Goal: Task Accomplishment & Management: Use online tool/utility

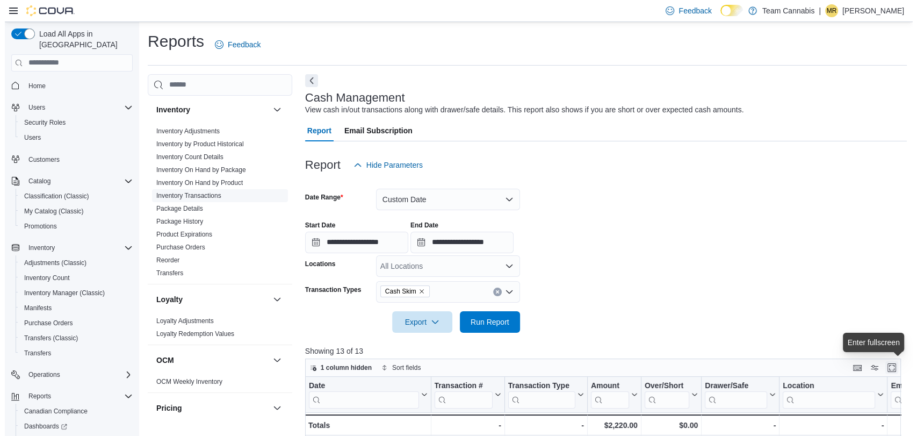
scroll to position [418, 0]
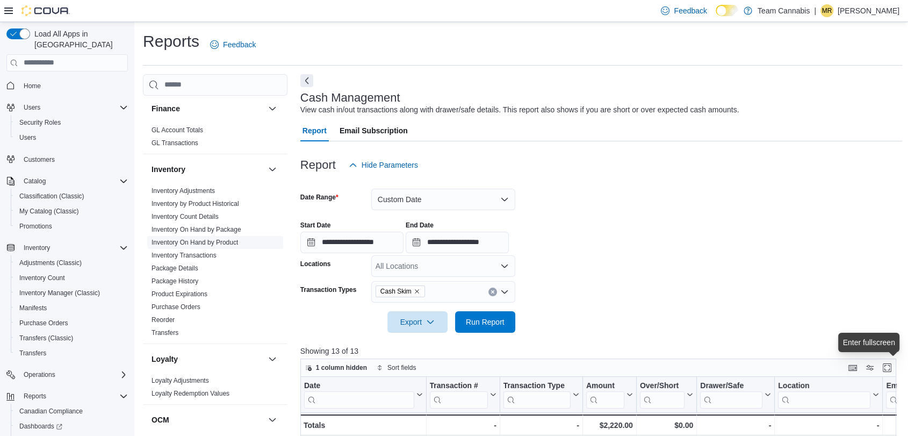
click at [232, 239] on link "Inventory On Hand by Product" at bounding box center [195, 243] width 87 height 8
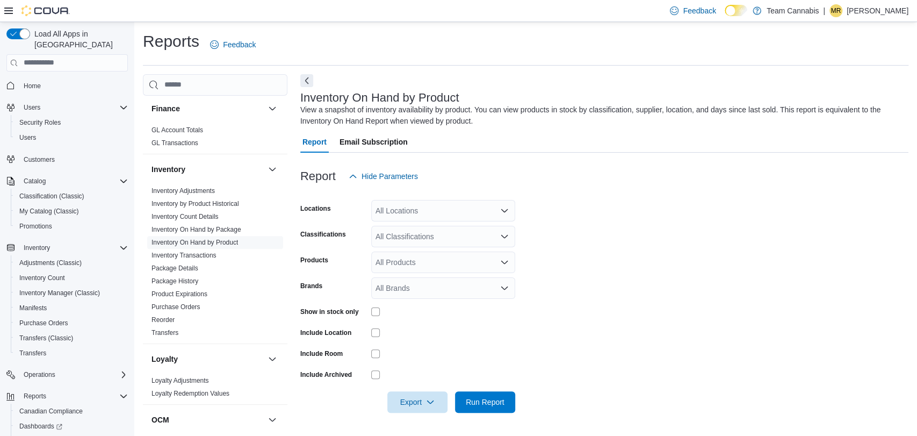
click at [485, 239] on div "All Classifications" at bounding box center [443, 236] width 144 height 21
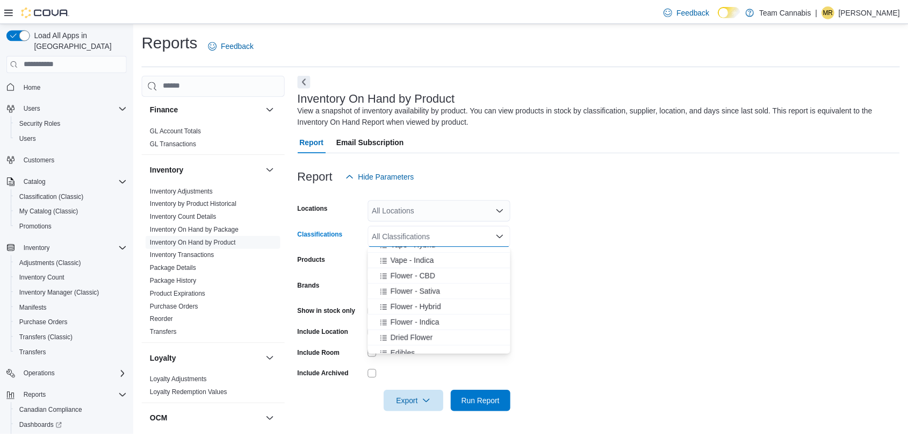
scroll to position [179, 0]
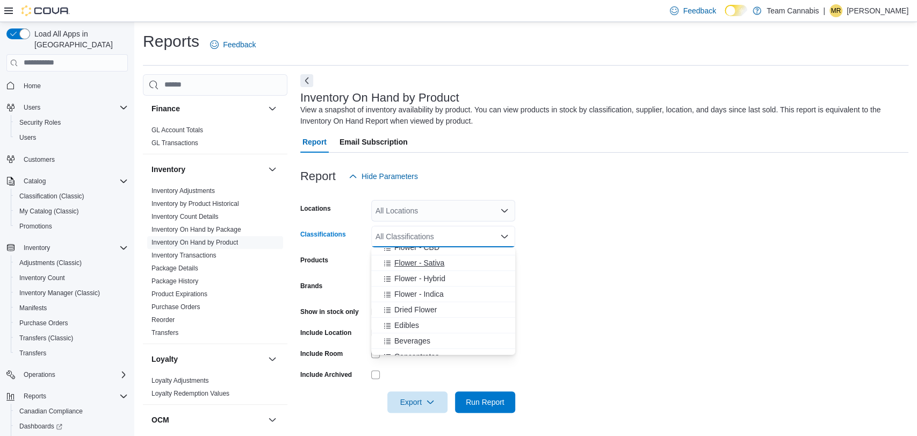
click at [426, 263] on span "Flower - Sativa" at bounding box center [419, 262] width 50 height 11
click at [430, 249] on span "Flower - CBD" at bounding box center [416, 247] width 45 height 11
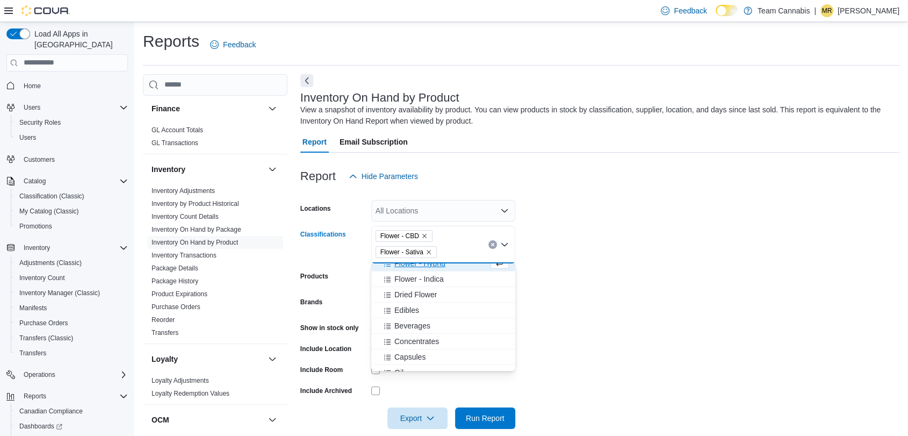
scroll to position [171, 0]
click at [427, 268] on span "Flower - Hybrid" at bounding box center [419, 270] width 51 height 11
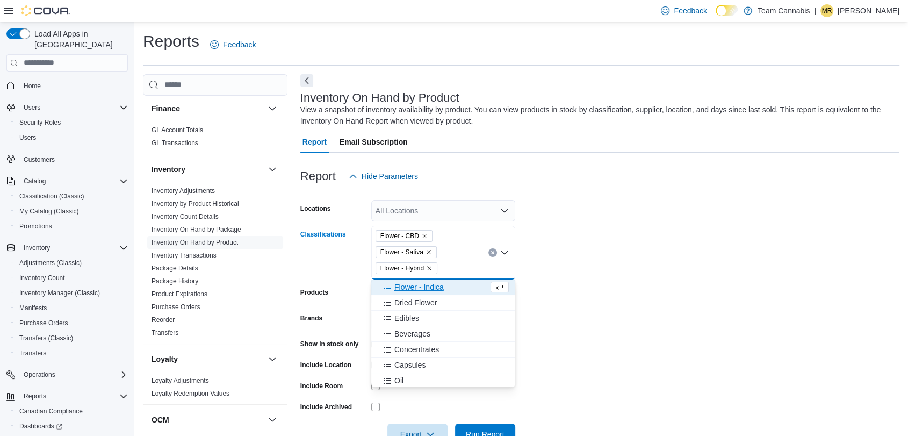
click at [424, 288] on span "Flower - Indica" at bounding box center [418, 287] width 49 height 11
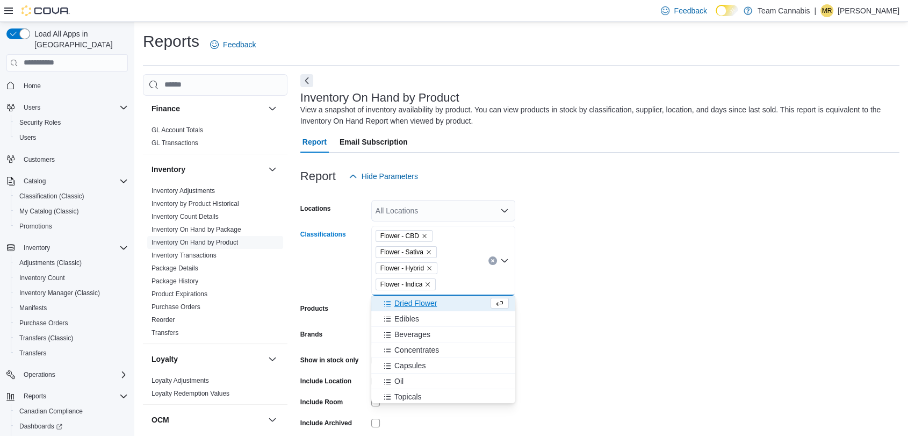
click at [404, 299] on span "Dried Flower" at bounding box center [415, 303] width 42 height 11
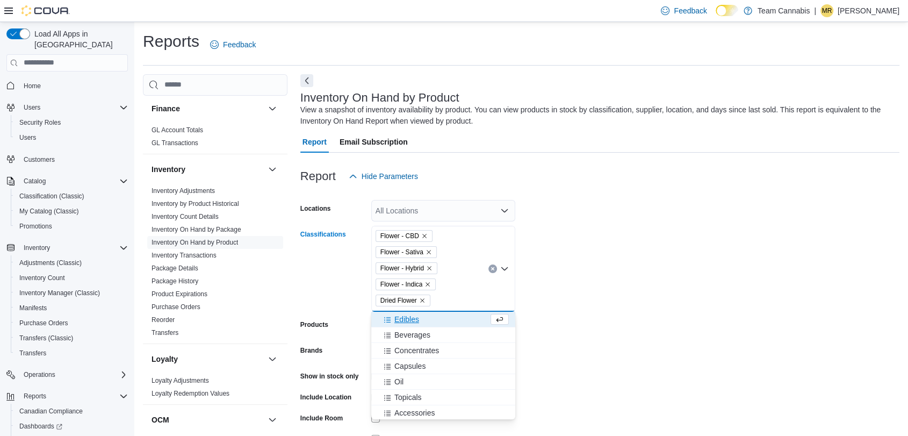
click at [607, 306] on form "Locations All Locations Classifications Flower - CBD Flower - Sativa Flower - H…" at bounding box center [599, 332] width 599 height 290
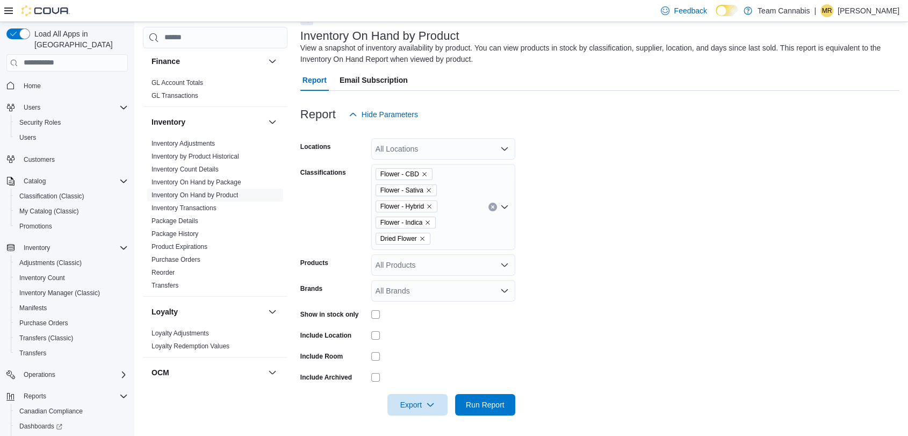
scroll to position [62, 0]
click at [499, 403] on span "Run Report" at bounding box center [485, 403] width 39 height 11
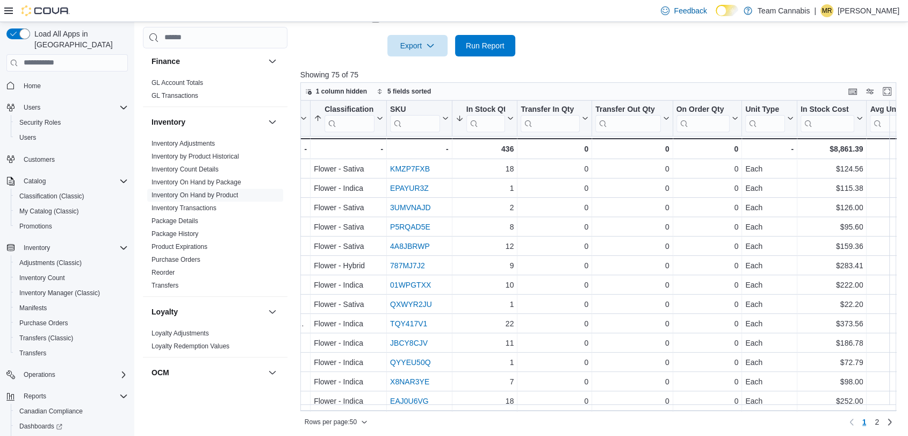
scroll to position [0, 311]
click at [825, 105] on div "In Stock Cost" at bounding box center [830, 109] width 54 height 10
click at [841, 168] on span "Sort High-Low" at bounding box center [841, 172] width 41 height 9
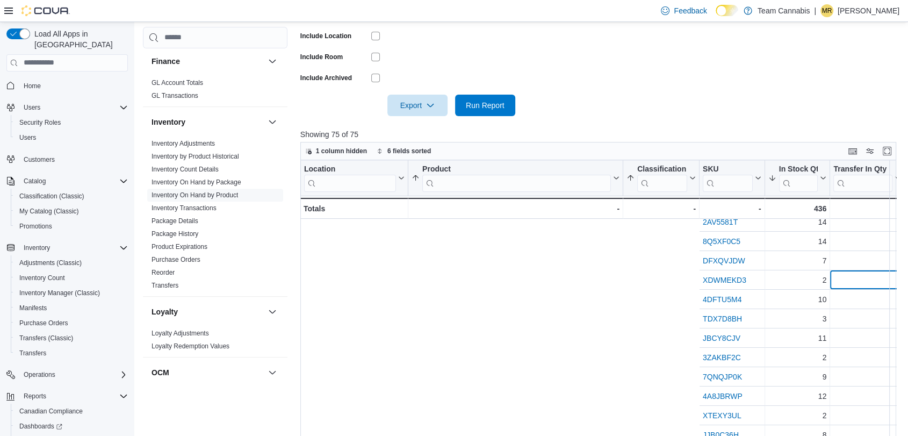
scroll to position [239, 529]
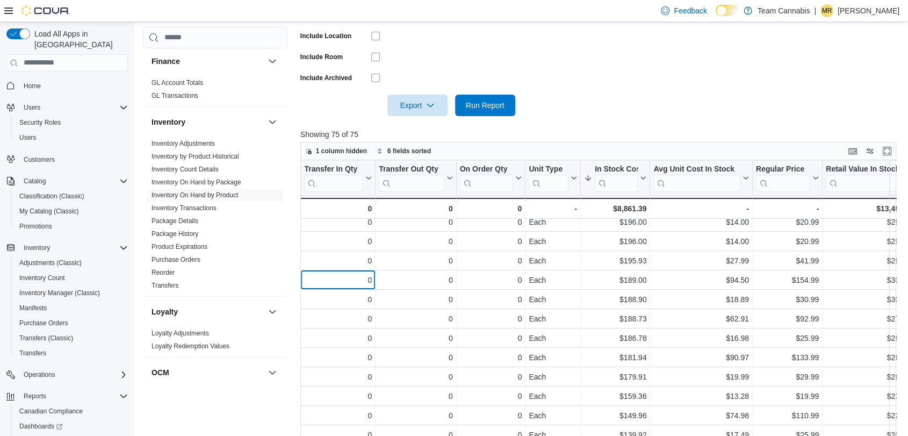
click at [898, 268] on div "Location Click to view column header actions Product Sorted by Profit Margin (%…" at bounding box center [601, 315] width 602 height 311
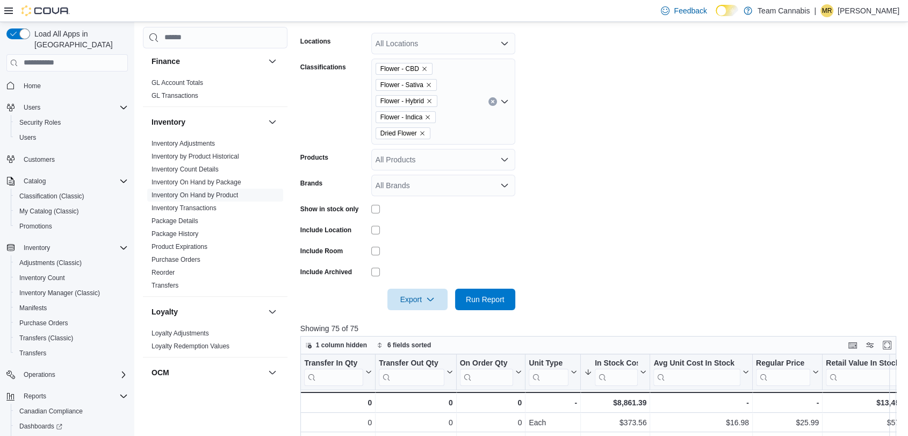
scroll to position [122, 0]
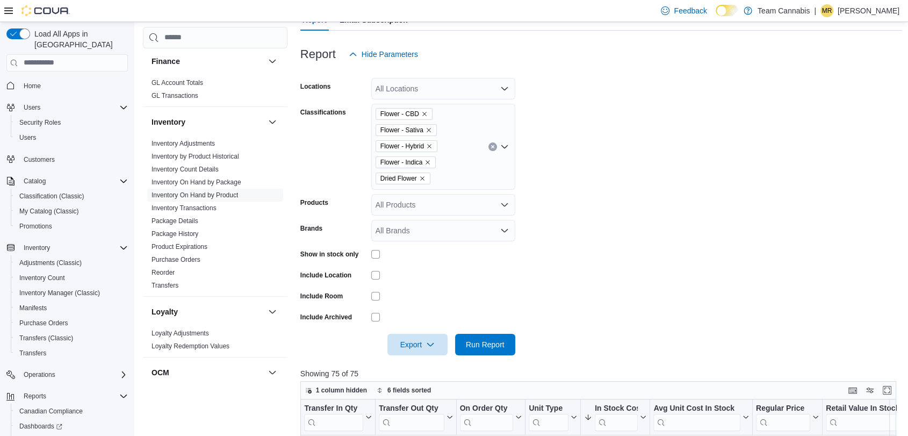
click at [490, 149] on button "Clear input" at bounding box center [493, 146] width 9 height 9
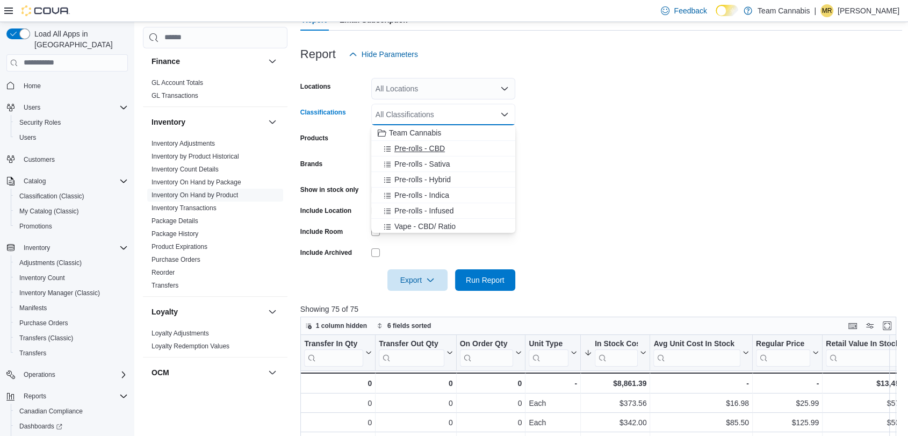
click at [417, 144] on span "Pre-rolls - CBD" at bounding box center [419, 148] width 51 height 11
click at [417, 144] on span "Pre-rolls - Sativa" at bounding box center [421, 148] width 55 height 11
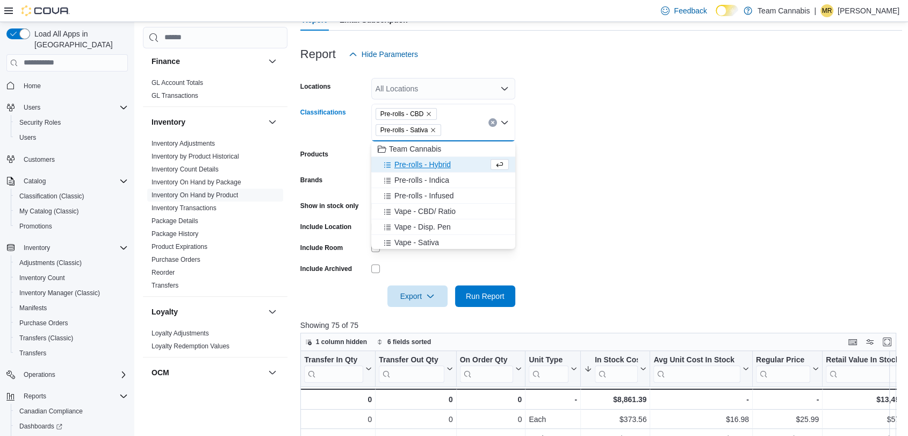
click at [425, 164] on span "Pre-rolls - Hybrid" at bounding box center [422, 164] width 56 height 11
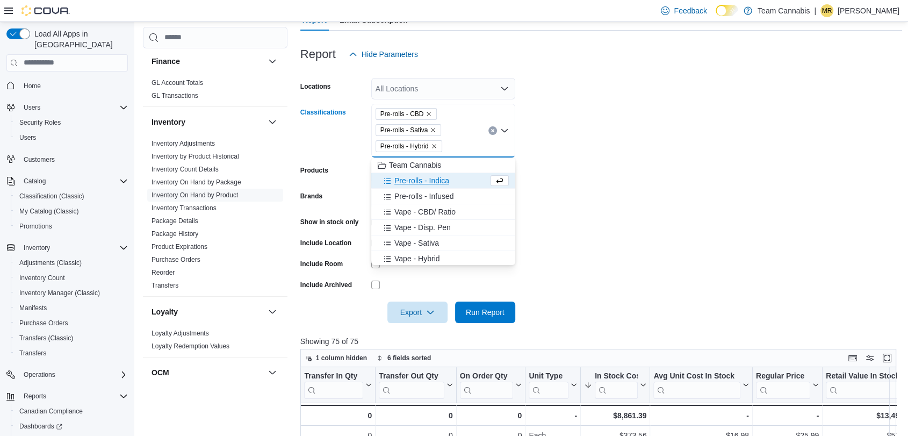
click at [424, 178] on span "Pre-rolls - Indica" at bounding box center [421, 180] width 55 height 11
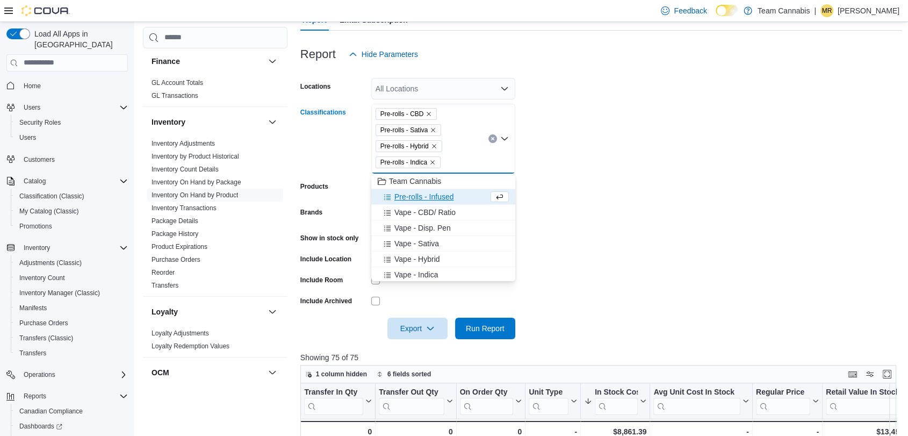
click at [426, 201] on span "Pre-rolls - Infused" at bounding box center [423, 196] width 59 height 11
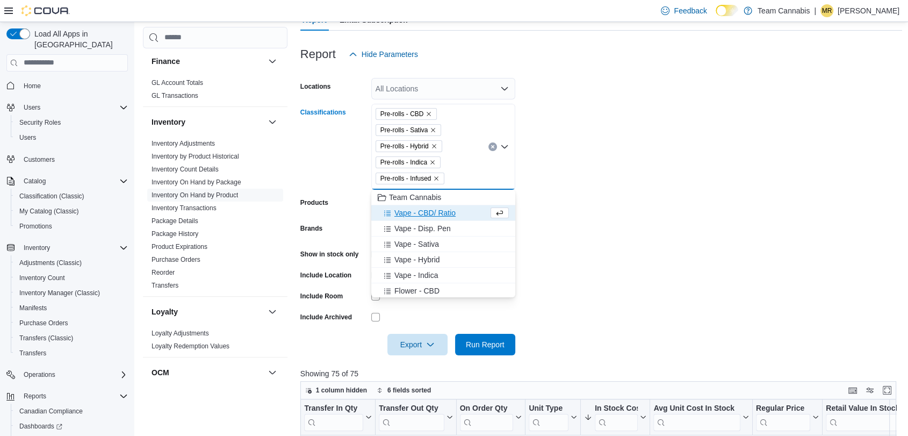
click at [658, 271] on form "Locations All Locations Classifications Pre-rolls - CBD Pre-rolls - Sativa Pre-…" at bounding box center [601, 210] width 602 height 290
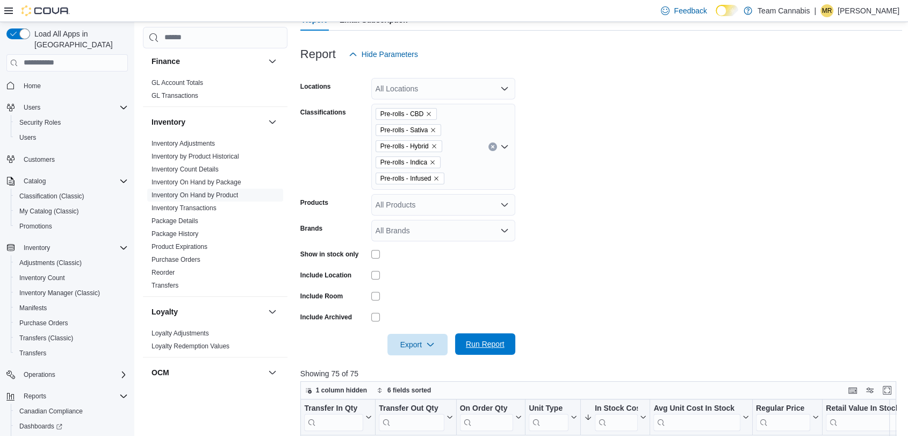
click at [492, 350] on span "Run Report" at bounding box center [485, 343] width 47 height 21
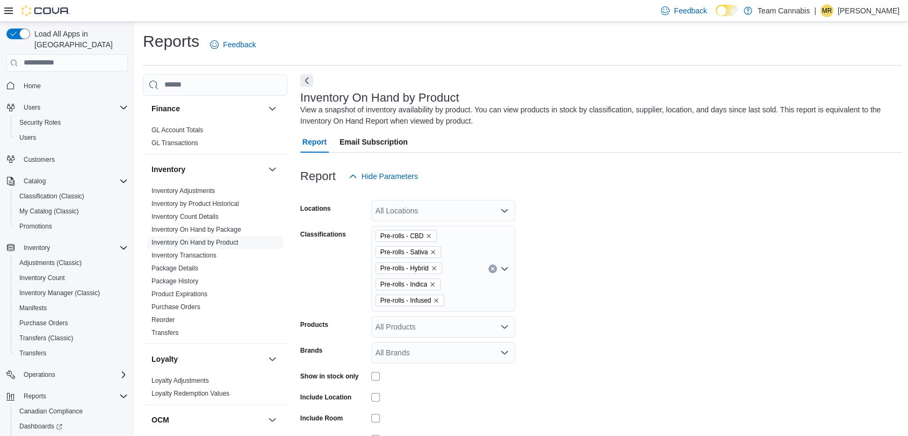
click at [494, 268] on button "Clear input" at bounding box center [493, 268] width 9 height 9
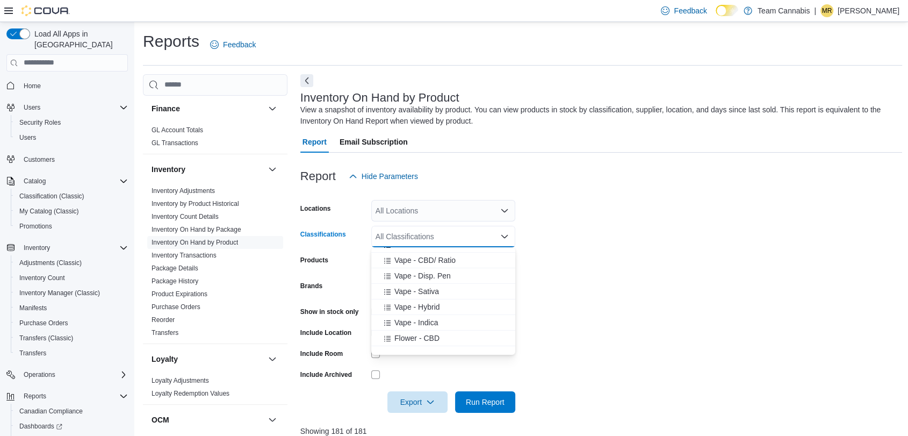
scroll to position [60, 0]
click at [427, 287] on span "Vape - CBD/ Ratio" at bounding box center [424, 288] width 61 height 11
click at [430, 290] on span "Vape - Disp. Pen" at bounding box center [422, 288] width 56 height 11
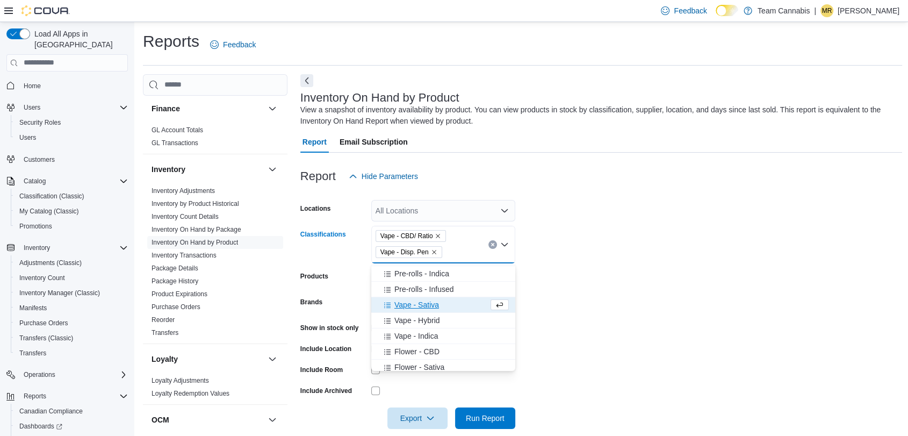
click at [427, 300] on span "Vape - Sativa" at bounding box center [416, 304] width 45 height 11
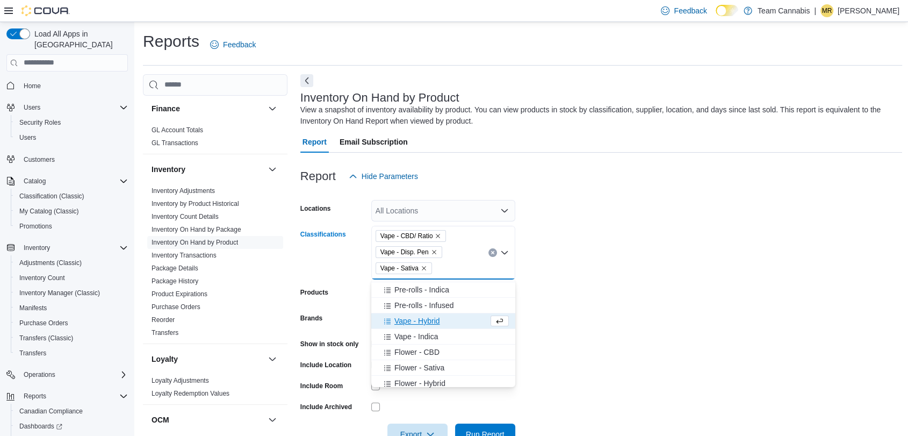
click at [417, 319] on span "Vape - Hybrid" at bounding box center [417, 320] width 46 height 11
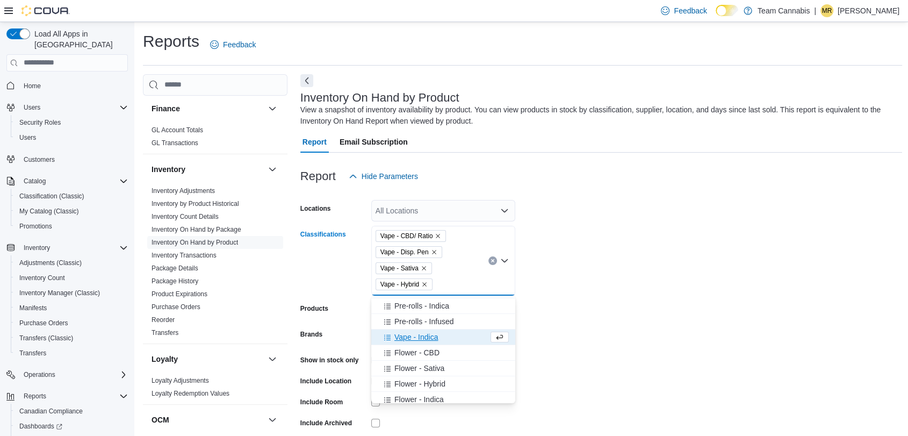
click at [416, 335] on span "Vape - Indica" at bounding box center [416, 337] width 44 height 11
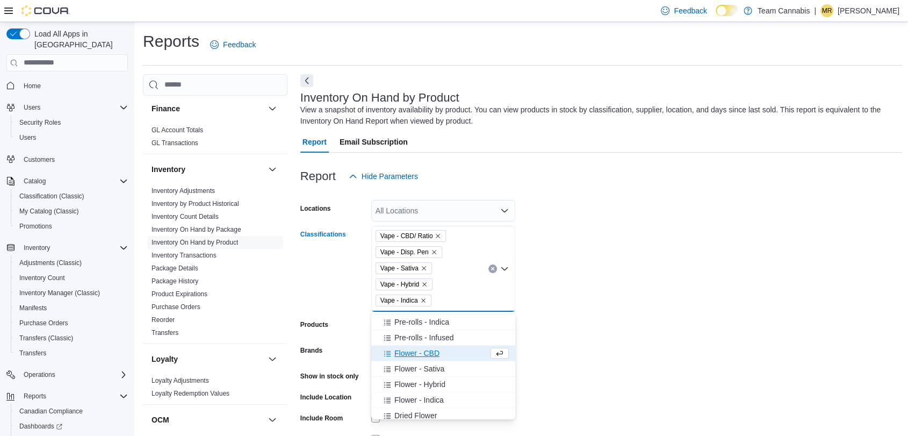
click at [631, 328] on form "Locations All Locations Classifications Vape - CBD/ Ratio Vape - Disp. Pen Vape…" at bounding box center [601, 332] width 602 height 290
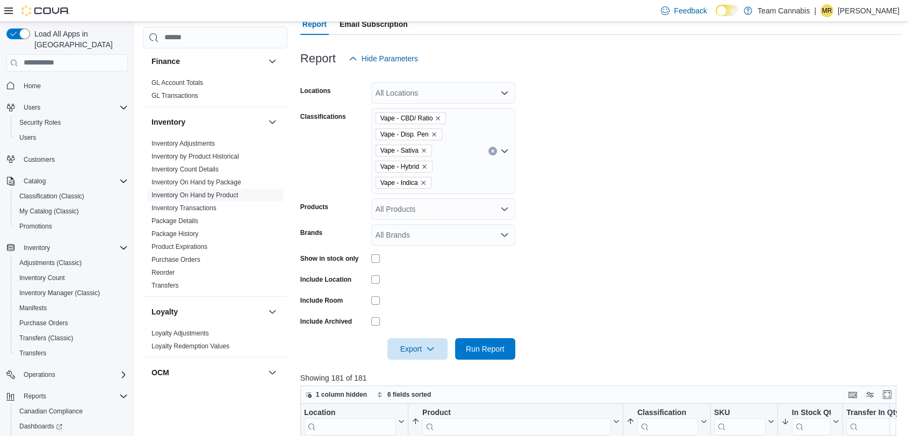
scroll to position [119, 0]
click at [493, 353] on span "Run Report" at bounding box center [485, 346] width 47 height 21
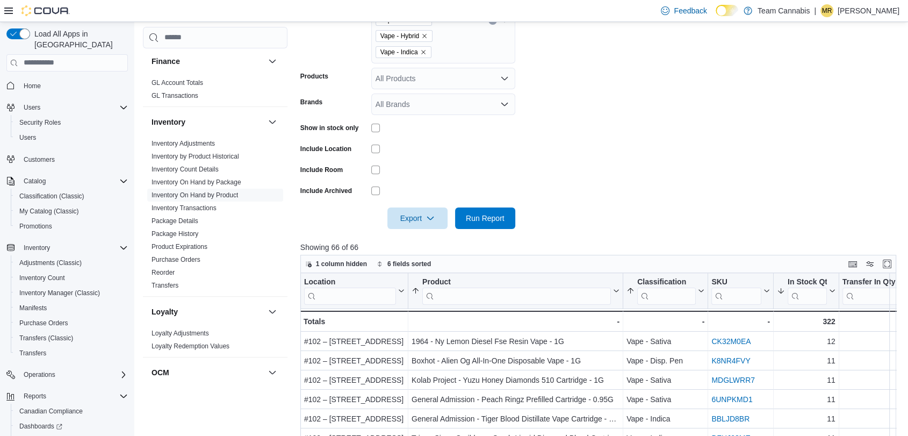
scroll to position [185, 0]
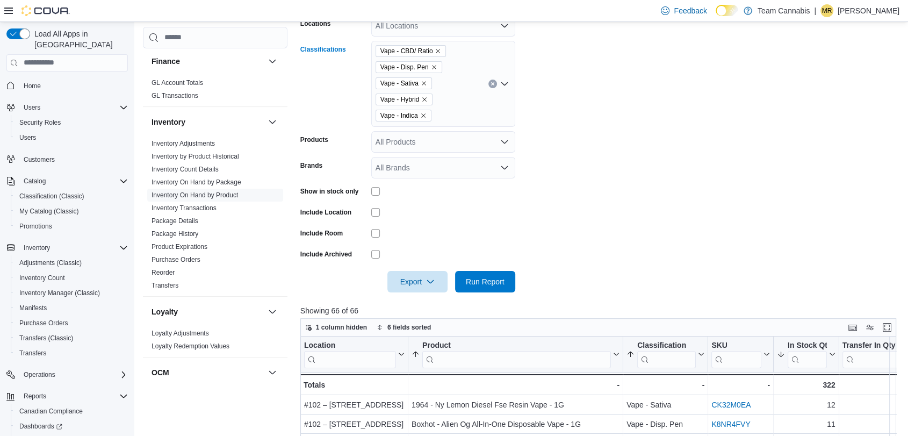
click at [491, 83] on icon "Clear input" at bounding box center [493, 84] width 4 height 4
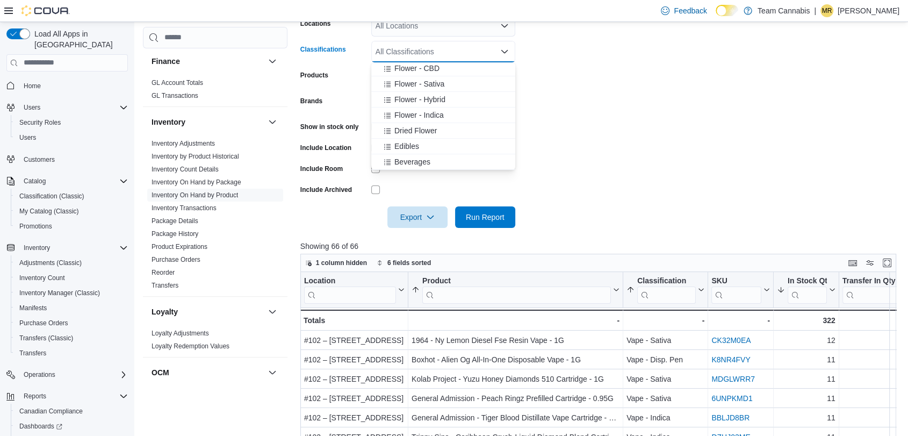
scroll to position [179, 0]
click at [405, 135] on span "Edibles" at bounding box center [406, 140] width 25 height 11
click at [606, 168] on form "Locations All Locations Classifications Edibles Combo box. Selected. Edibles. P…" at bounding box center [601, 115] width 602 height 226
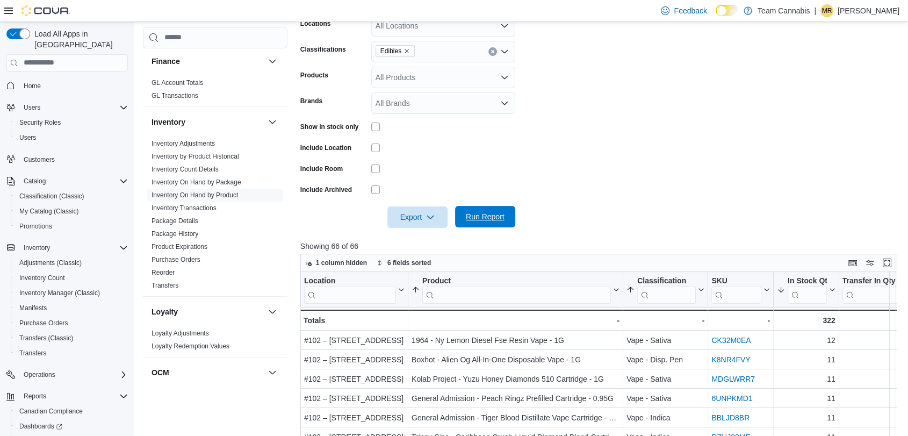
click at [499, 211] on span "Run Report" at bounding box center [485, 216] width 39 height 11
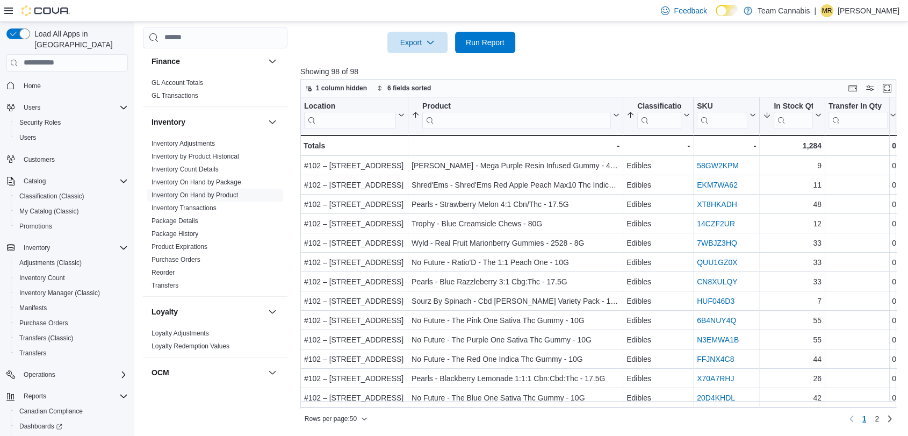
scroll to position [181, 0]
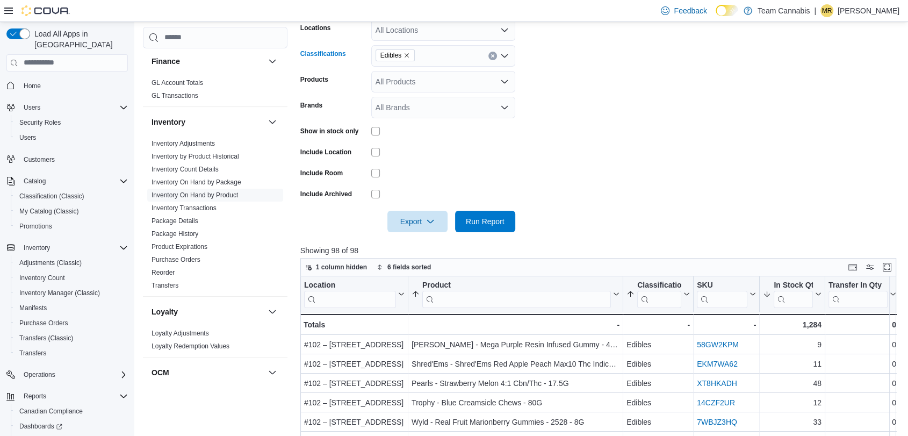
click at [493, 57] on icon "Clear input" at bounding box center [493, 56] width 4 height 4
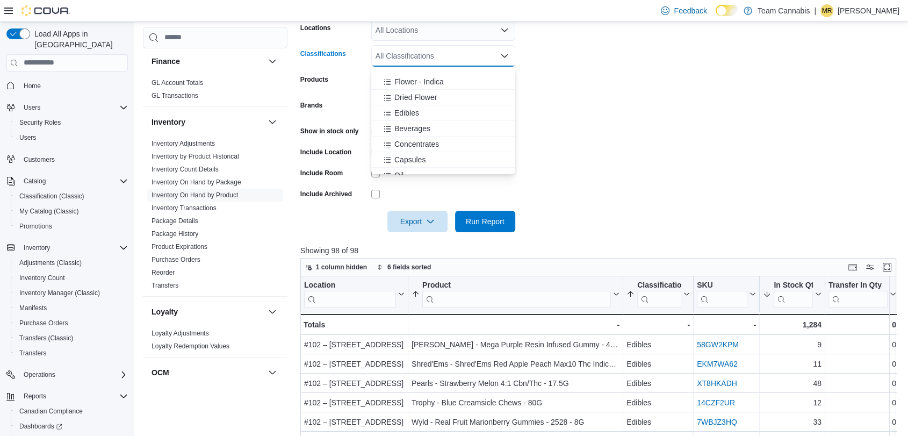
scroll to position [239, 0]
click at [417, 119] on span "Concentrates" at bounding box center [416, 116] width 45 height 11
click at [442, 128] on span "Concentrate - Shatter" at bounding box center [430, 132] width 72 height 11
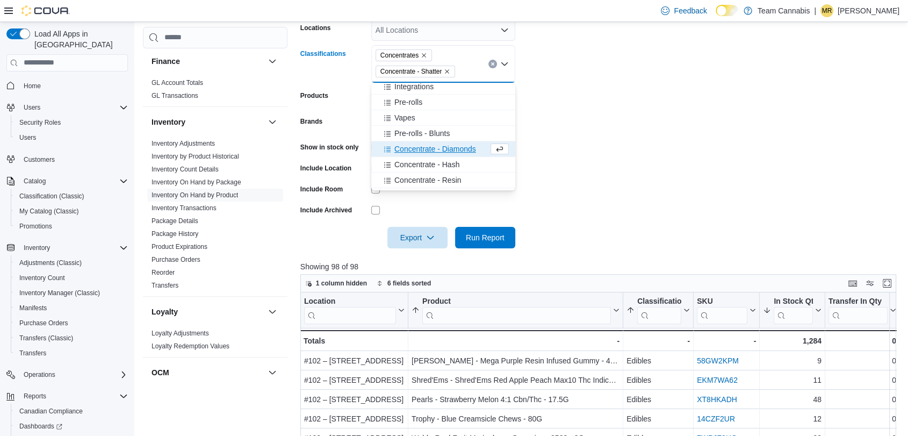
click at [434, 147] on span "Concentrate - Diamonds" at bounding box center [435, 148] width 82 height 11
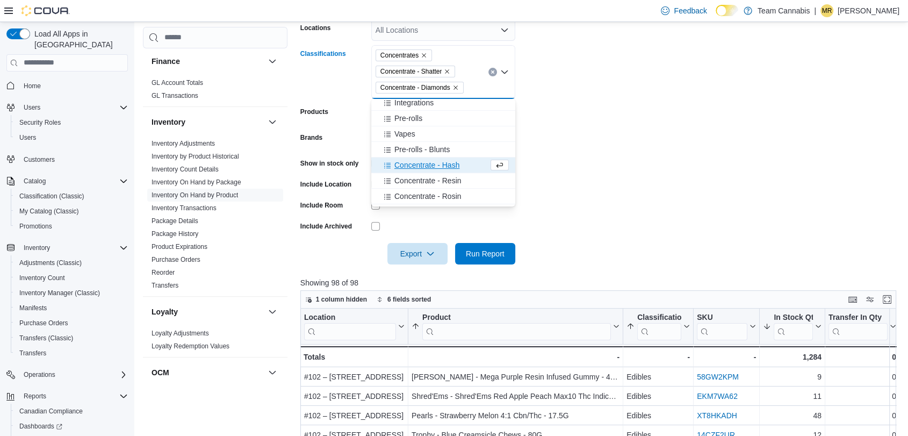
click at [432, 166] on span "Concentrate - Hash" at bounding box center [426, 165] width 65 height 11
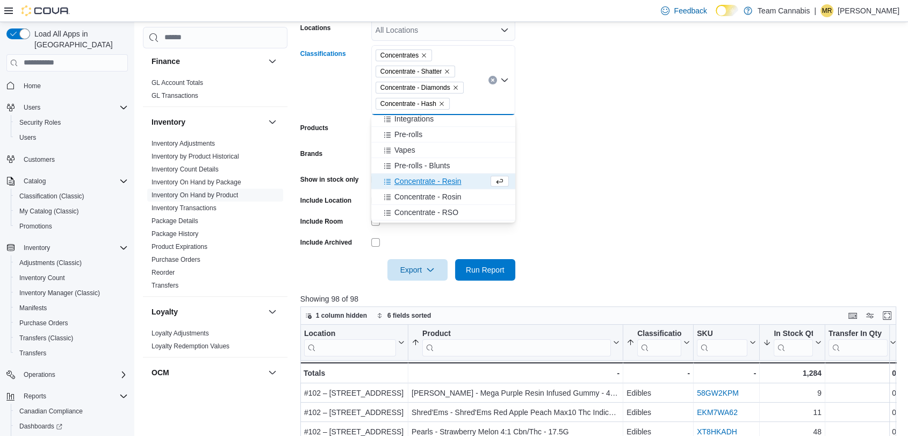
click at [430, 182] on span "Concentrate - Resin" at bounding box center [427, 181] width 67 height 11
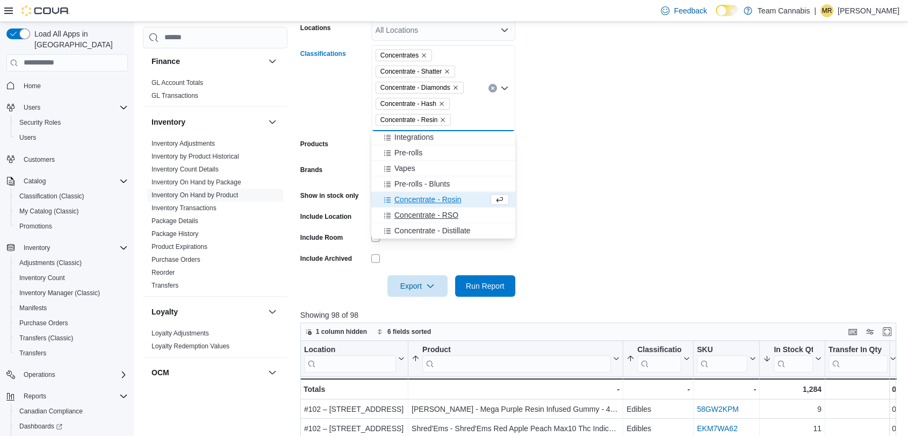
click at [426, 211] on span "Concentrate - RSO" at bounding box center [426, 215] width 64 height 11
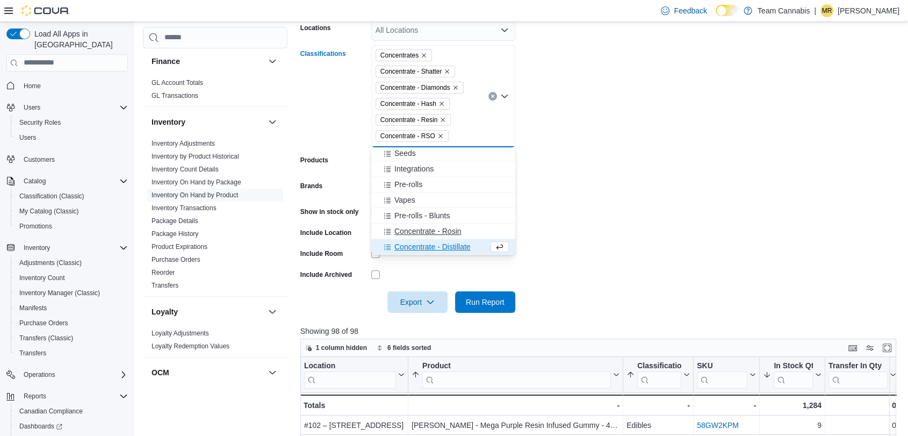
click at [423, 228] on span "Concentrate - Rosin" at bounding box center [427, 231] width 67 height 11
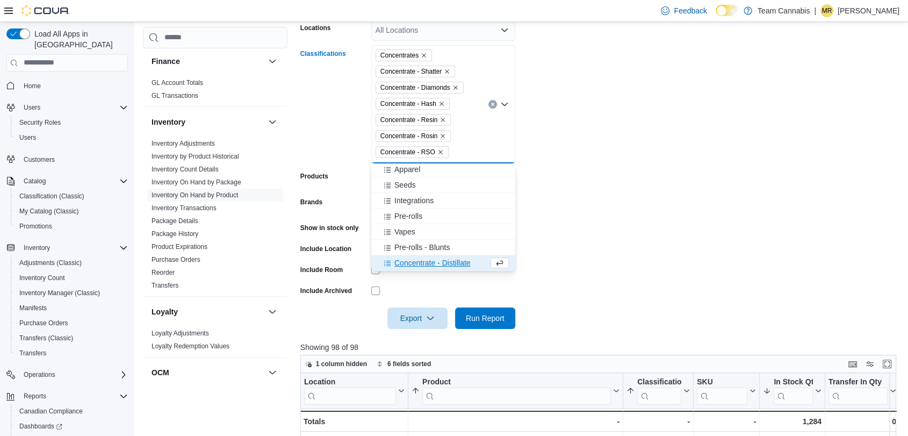
scroll to position [375, 0]
click at [415, 261] on span "Concentrate - Distillate" at bounding box center [432, 263] width 76 height 11
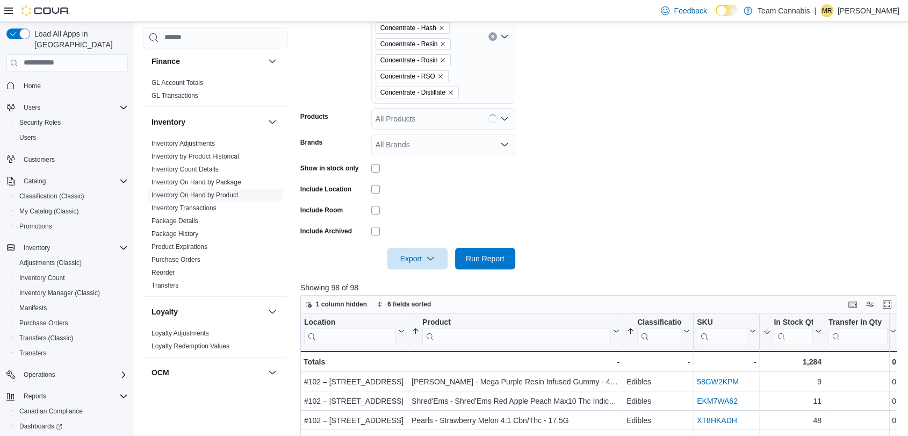
scroll to position [300, 0]
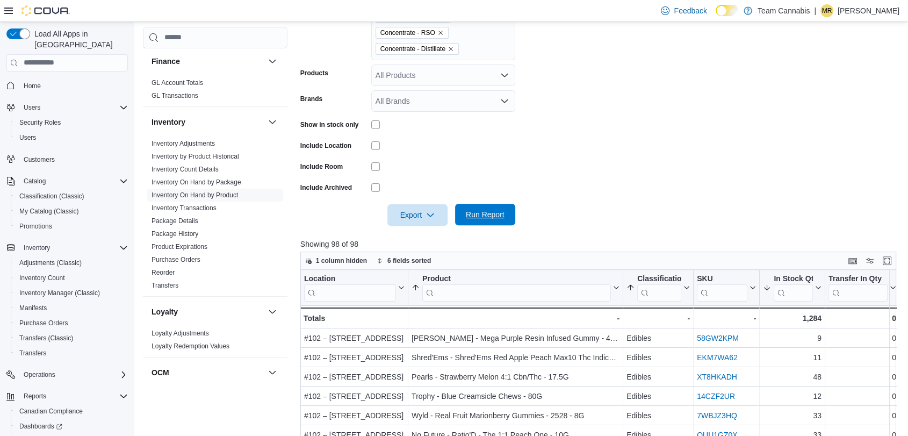
click at [499, 211] on span "Run Report" at bounding box center [485, 214] width 39 height 11
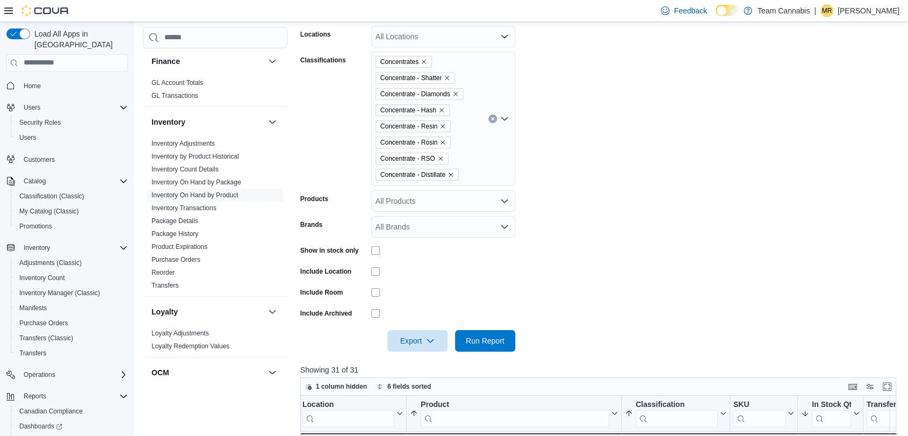
scroll to position [174, 0]
click at [491, 120] on icon "Clear input" at bounding box center [493, 119] width 4 height 4
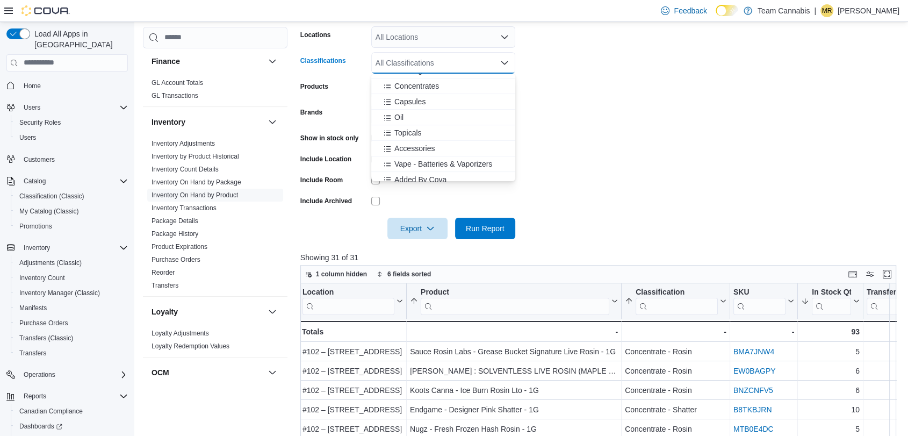
scroll to position [239, 0]
click at [415, 112] on span "Beverages" at bounding box center [412, 107] width 36 height 11
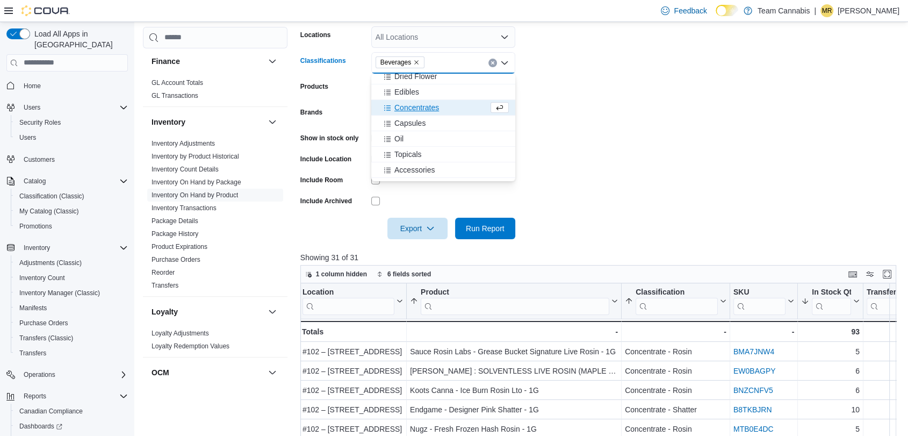
click at [628, 174] on form "Locations All Locations Classifications Beverages Combo box. Selected. [GEOGRAP…" at bounding box center [601, 126] width 602 height 226
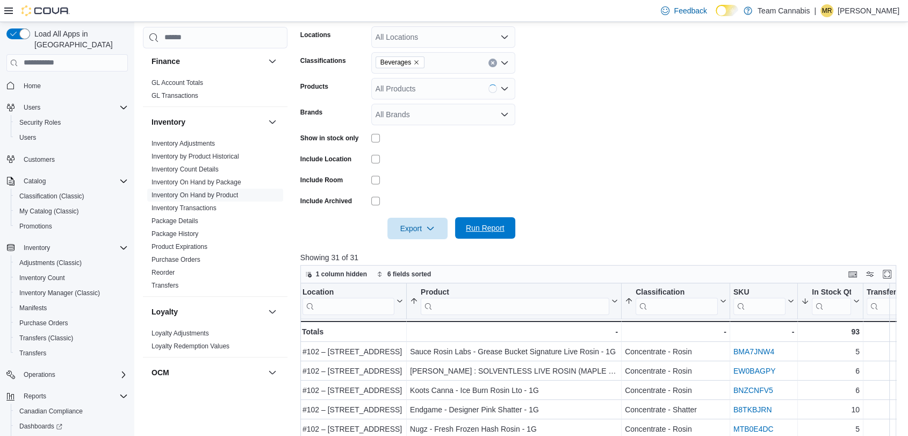
click at [482, 227] on span "Run Report" at bounding box center [485, 227] width 39 height 11
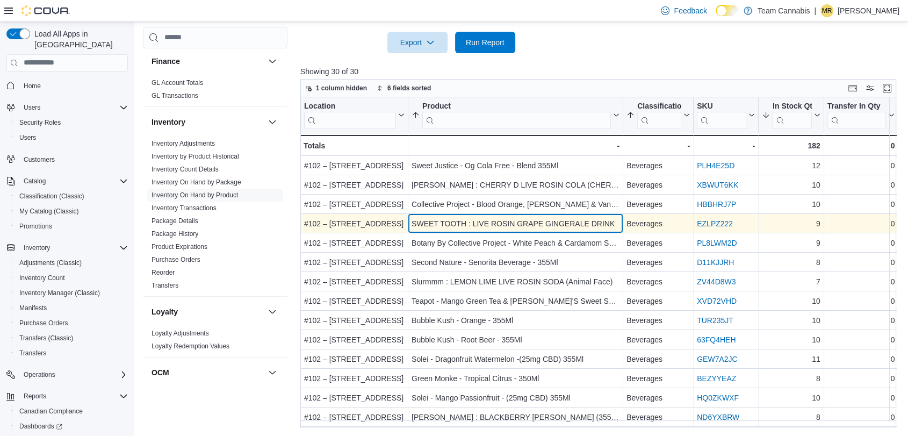
click at [586, 222] on div "SWEET TOOTH : LIVE ROSIN GRAPE GINGERALE DRINK" at bounding box center [516, 223] width 208 height 13
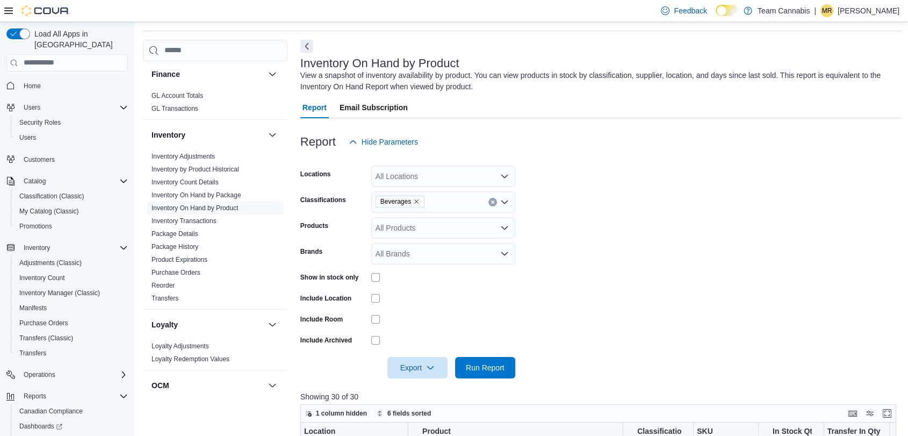
scroll to position [1, 0]
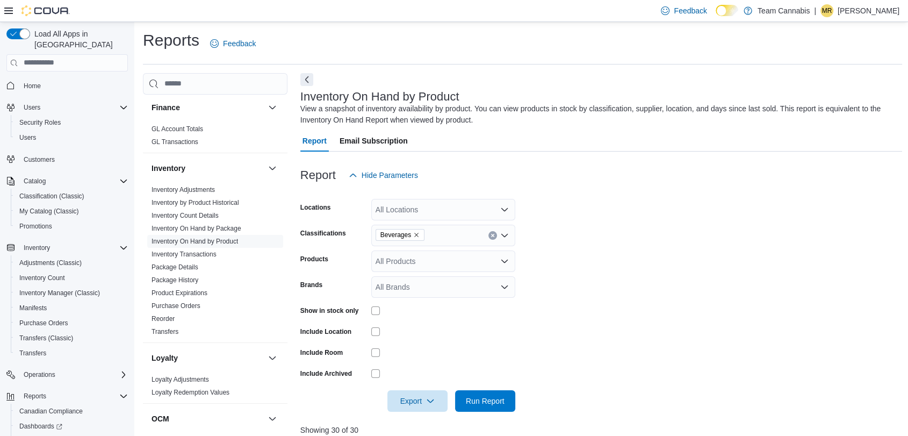
click at [415, 238] on span "Beverages" at bounding box center [400, 234] width 39 height 11
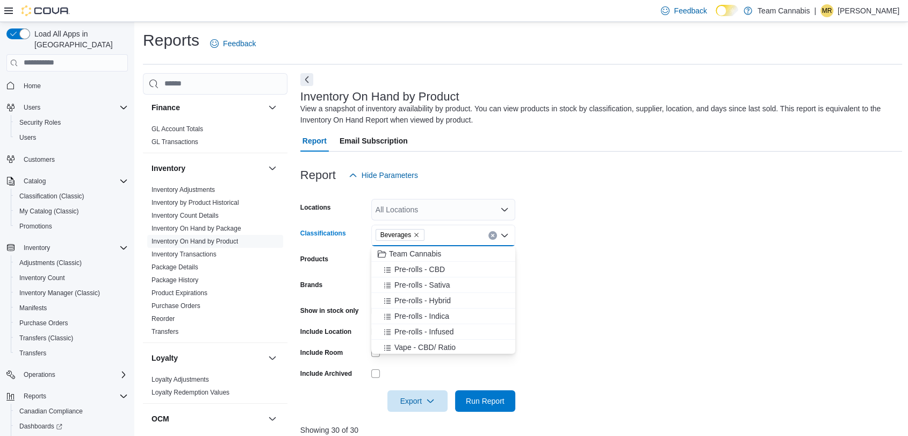
click at [416, 235] on icon "Remove Beverages from selection in this group" at bounding box center [416, 235] width 6 height 6
click at [432, 264] on span "Flower - Sativa" at bounding box center [419, 261] width 50 height 11
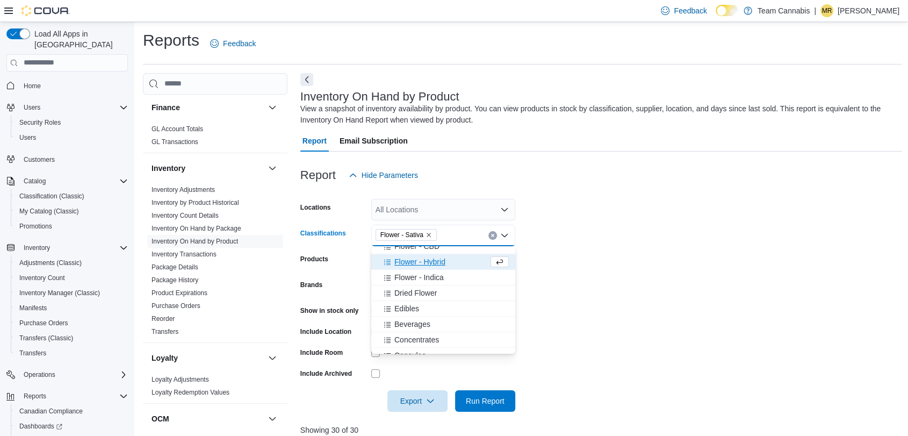
click at [432, 264] on span "Flower - Hybrid" at bounding box center [419, 261] width 51 height 11
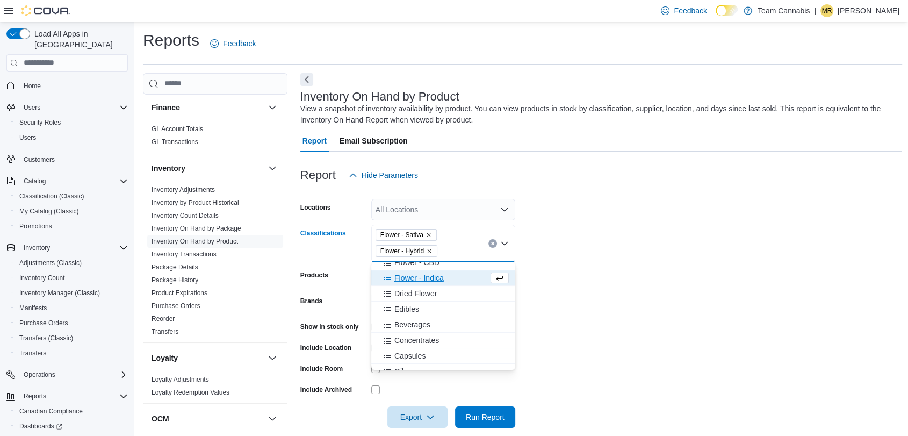
click at [430, 276] on span "Flower - Indica" at bounding box center [418, 277] width 49 height 11
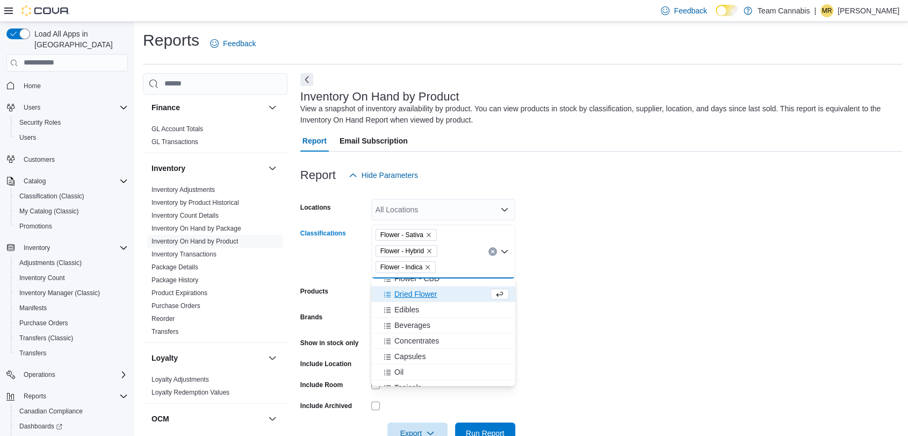
click at [572, 304] on form "Locations All Locations Classifications Flower - Sativa Flower - Hybrid Flower …" at bounding box center [601, 315] width 602 height 258
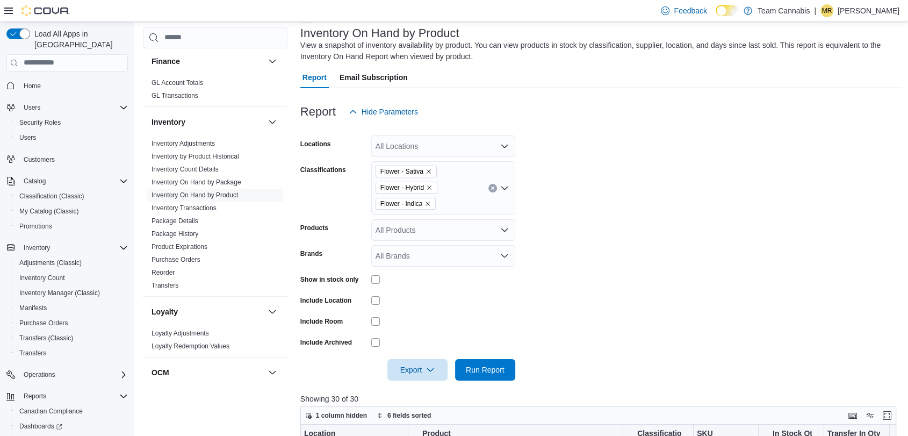
scroll to position [120, 0]
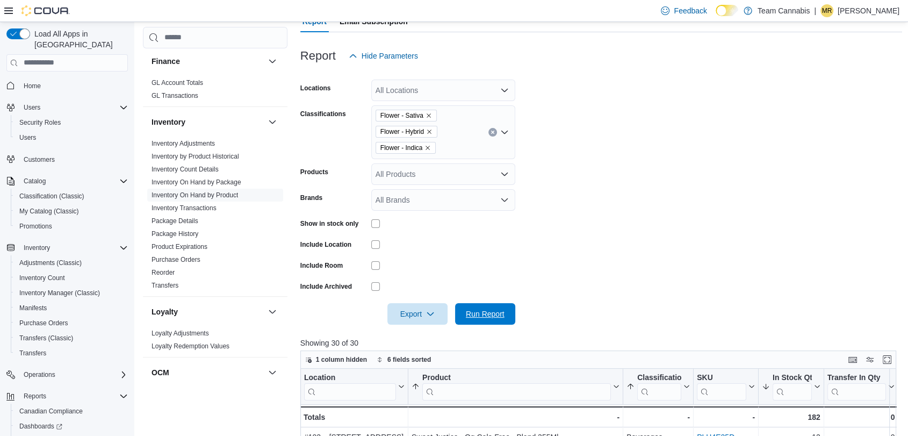
click at [503, 310] on span "Run Report" at bounding box center [485, 313] width 39 height 11
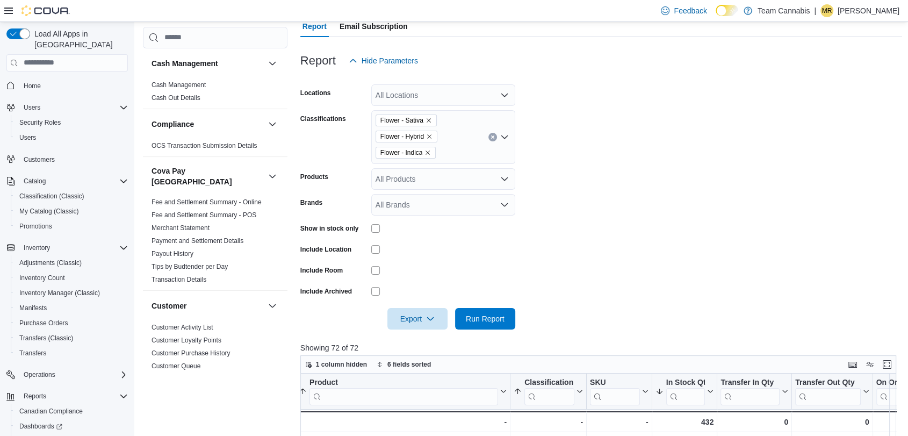
scroll to position [94, 0]
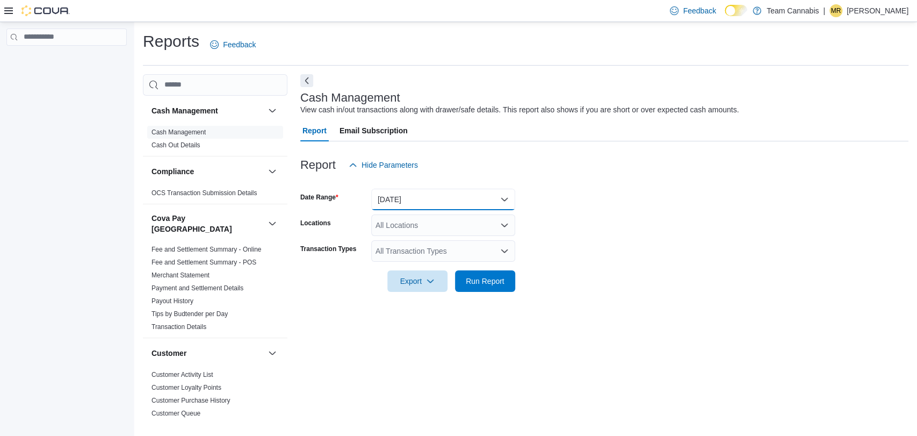
click at [438, 203] on button "Today" at bounding box center [443, 199] width 144 height 21
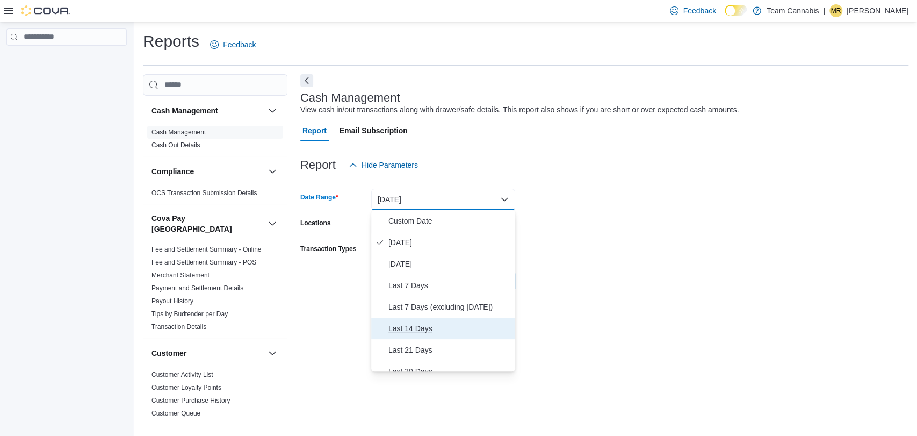
click at [433, 328] on span "Last 14 Days" at bounding box center [450, 328] width 123 height 13
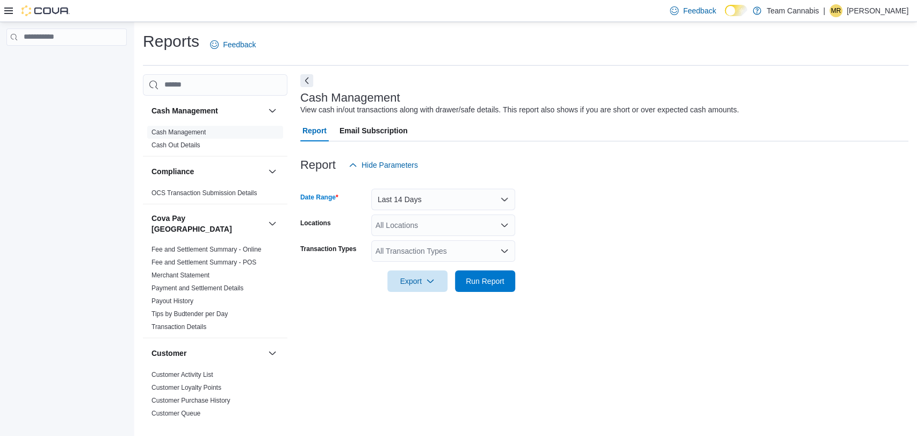
click at [457, 249] on div "All Transaction Types" at bounding box center [443, 250] width 144 height 21
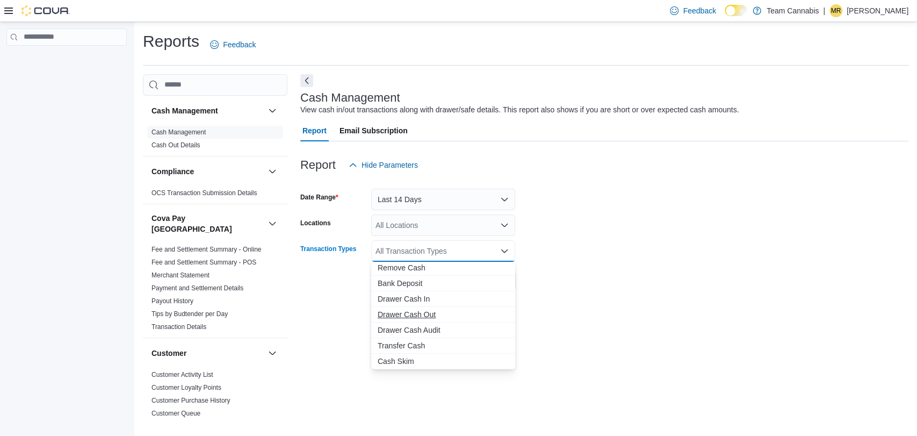
click at [431, 314] on span "Drawer Cash Out" at bounding box center [443, 314] width 131 height 11
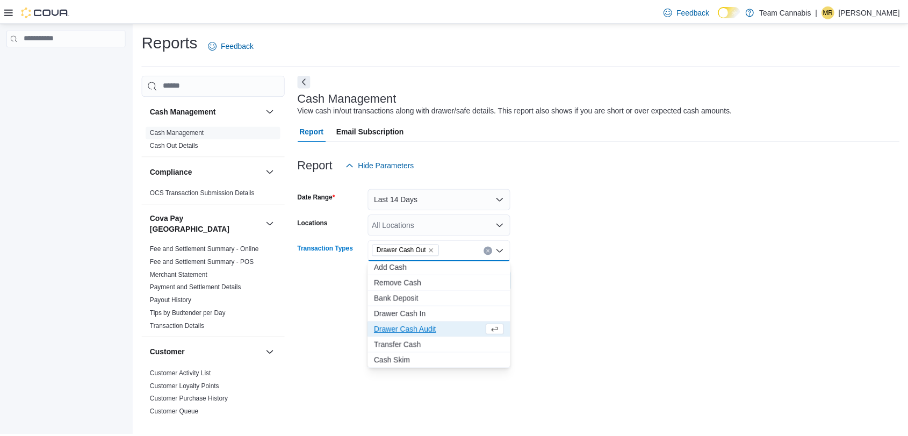
scroll to position [48, 0]
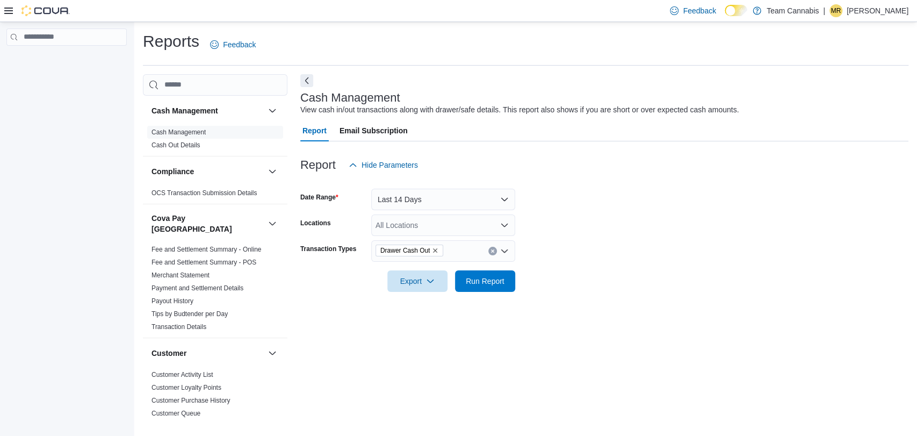
click at [573, 293] on div at bounding box center [604, 298] width 608 height 13
click at [488, 279] on span "Run Report" at bounding box center [485, 280] width 39 height 11
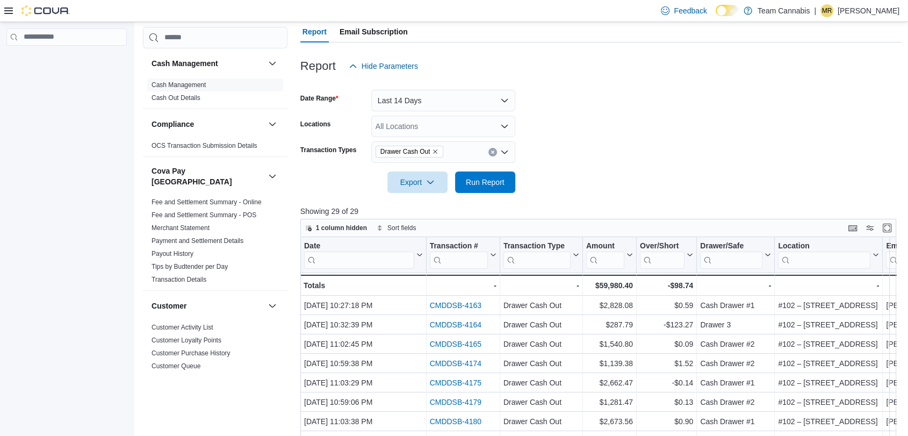
scroll to position [60, 0]
